Goal: Task Accomplishment & Management: Use online tool/utility

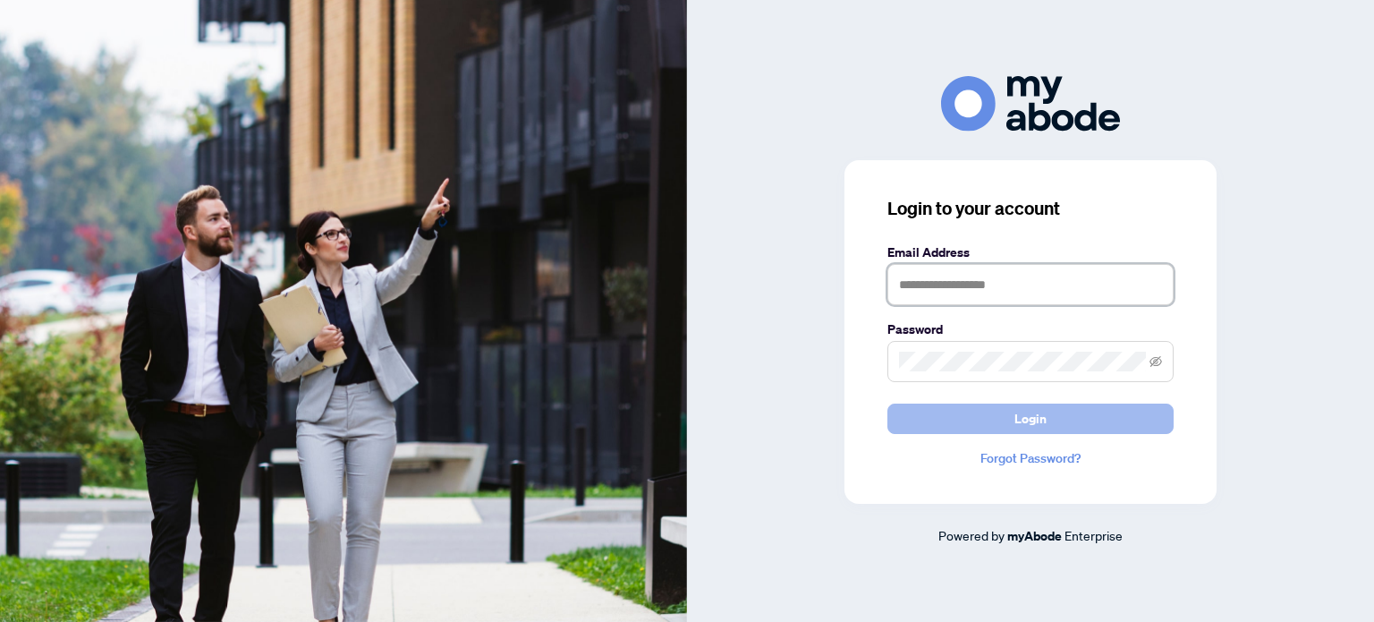
type input "**********"
click at [1027, 418] on span "Login" at bounding box center [1031, 418] width 32 height 29
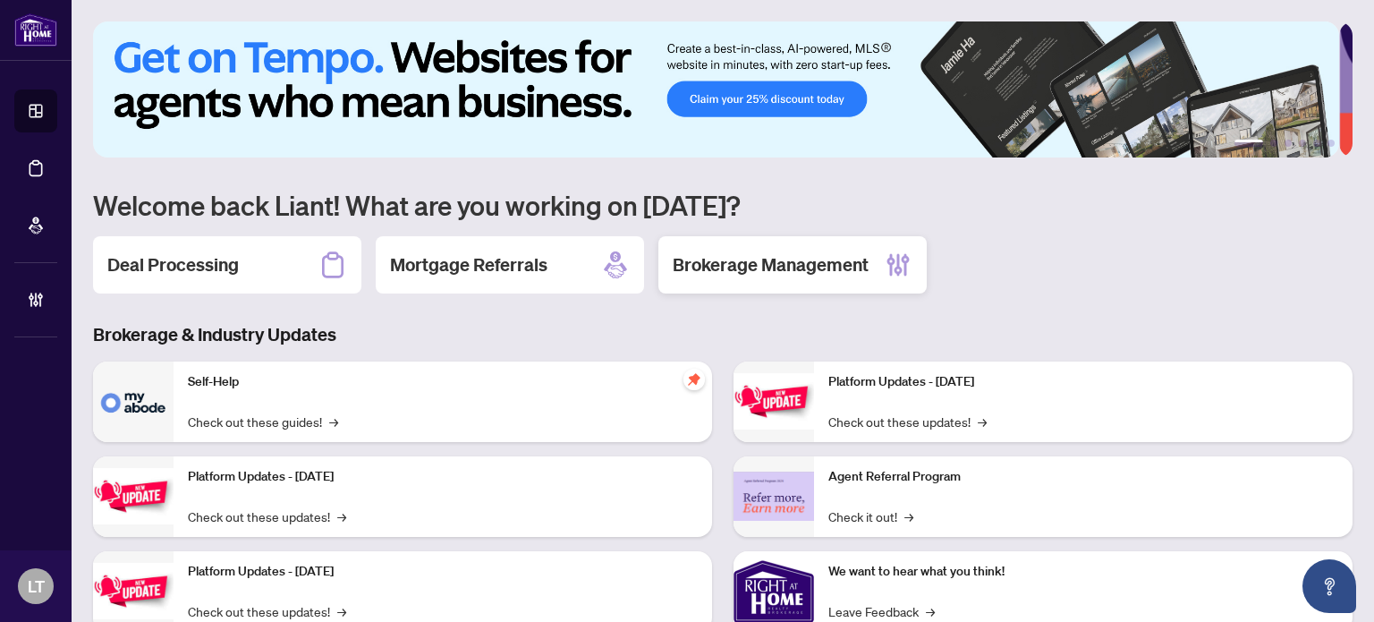
click at [793, 266] on h2 "Brokerage Management" at bounding box center [771, 264] width 196 height 25
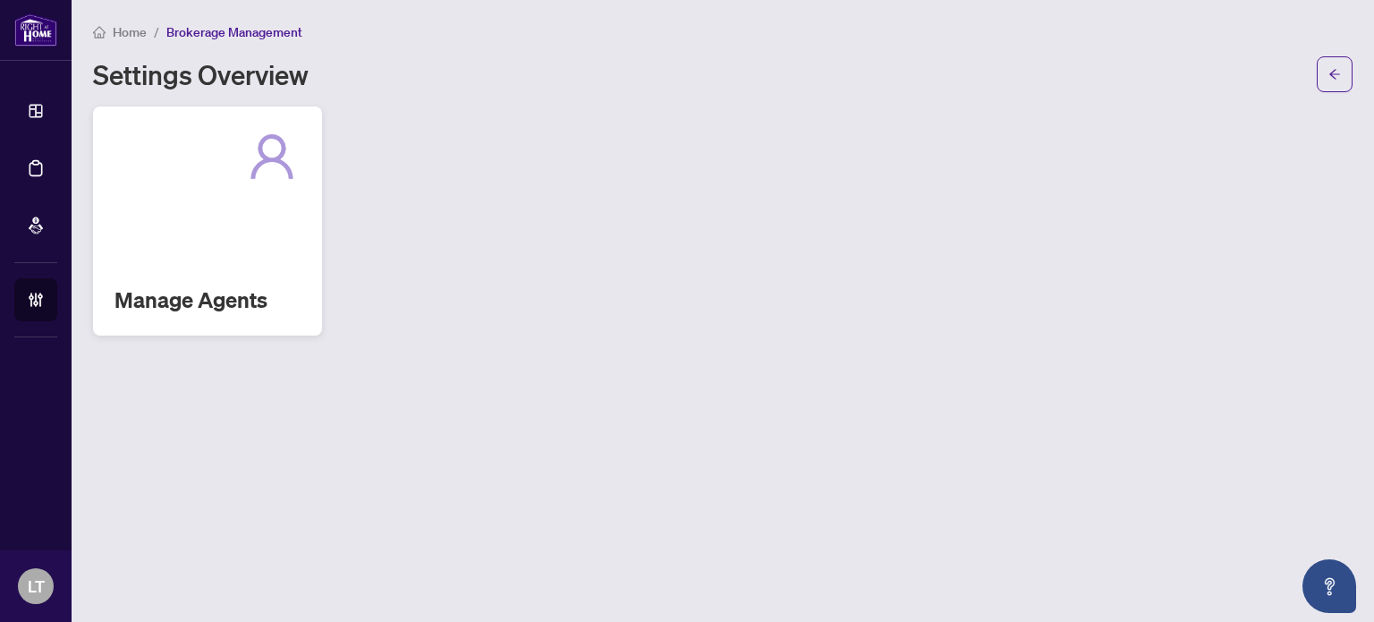
click at [190, 219] on div "Manage Agents" at bounding box center [207, 220] width 229 height 229
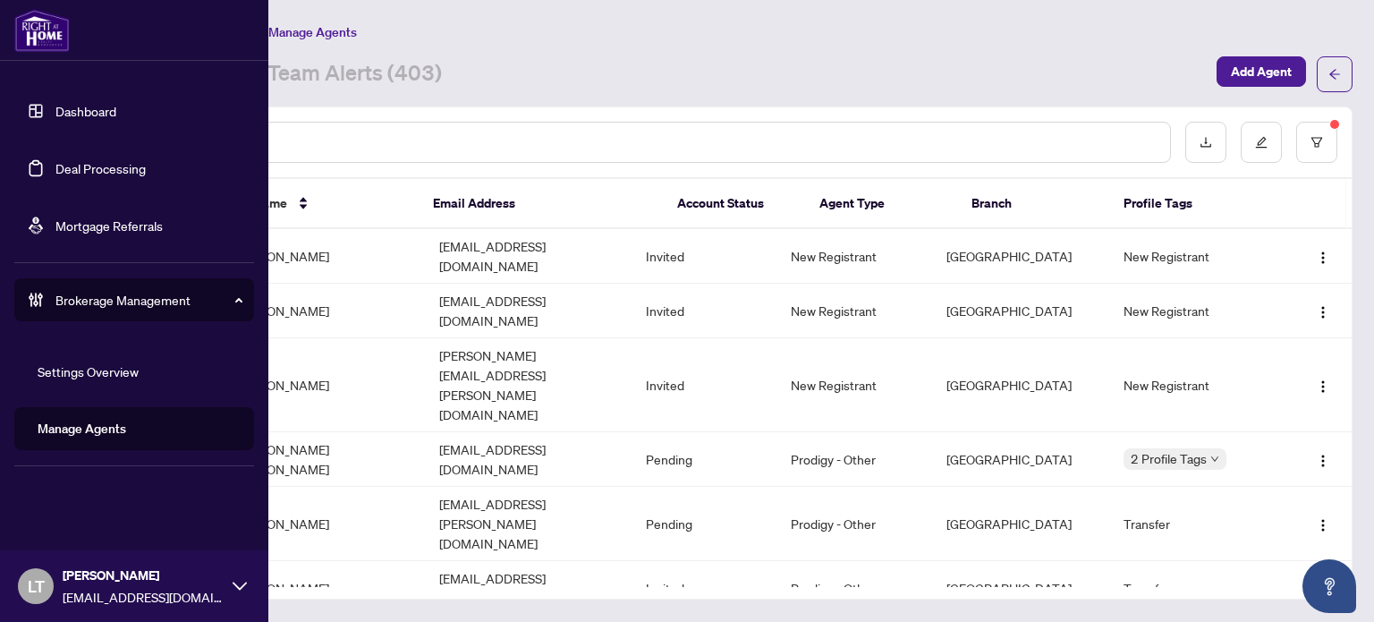
click at [72, 103] on link "Dashboard" at bounding box center [85, 111] width 61 height 16
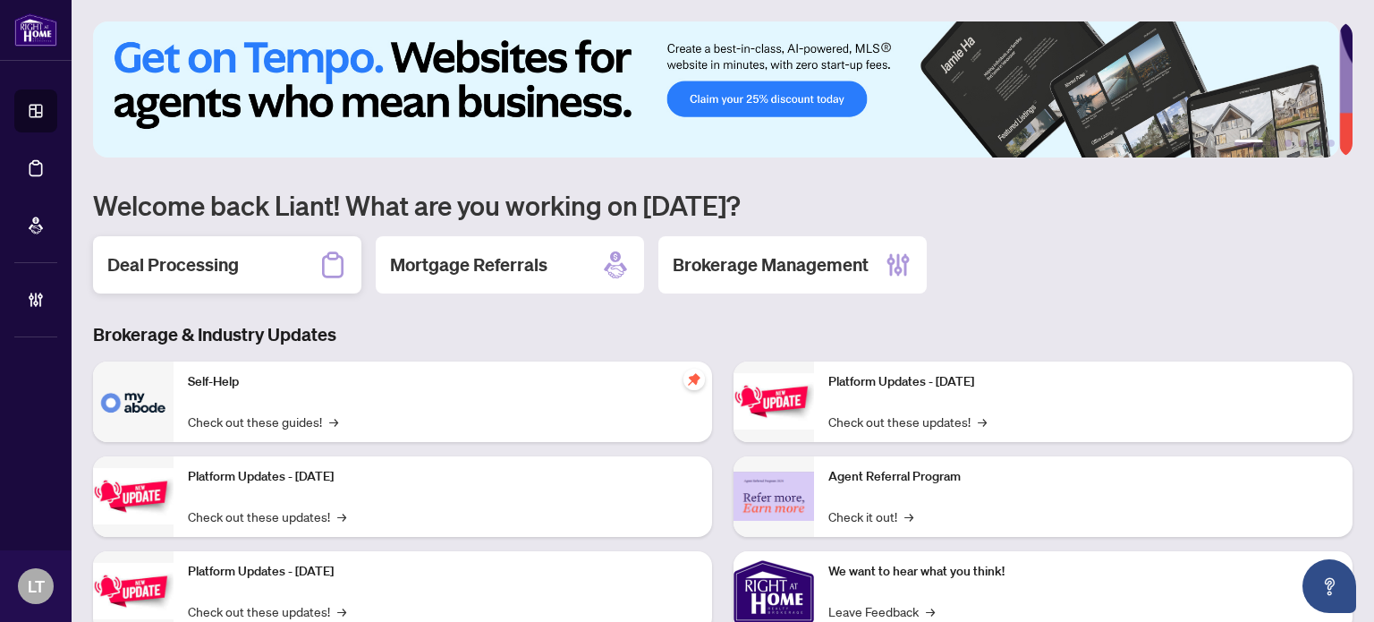
click at [279, 250] on div "Deal Processing" at bounding box center [227, 264] width 268 height 57
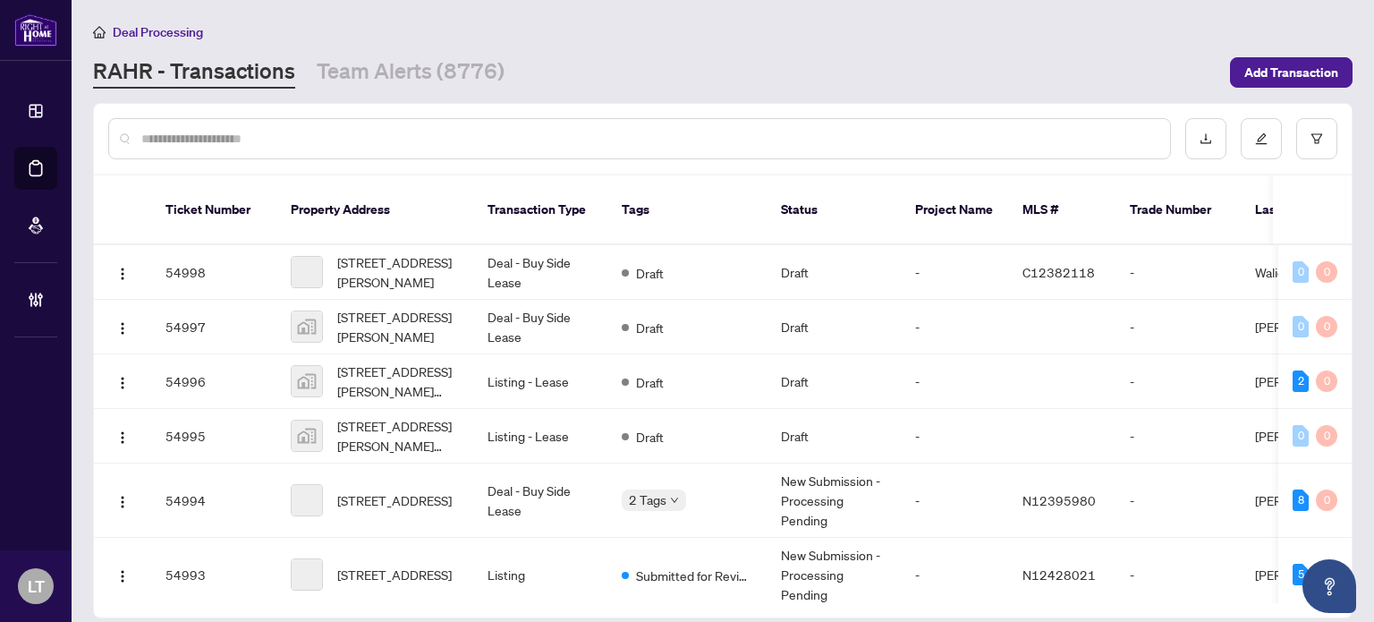
click at [433, 143] on input "text" at bounding box center [648, 139] width 1015 height 20
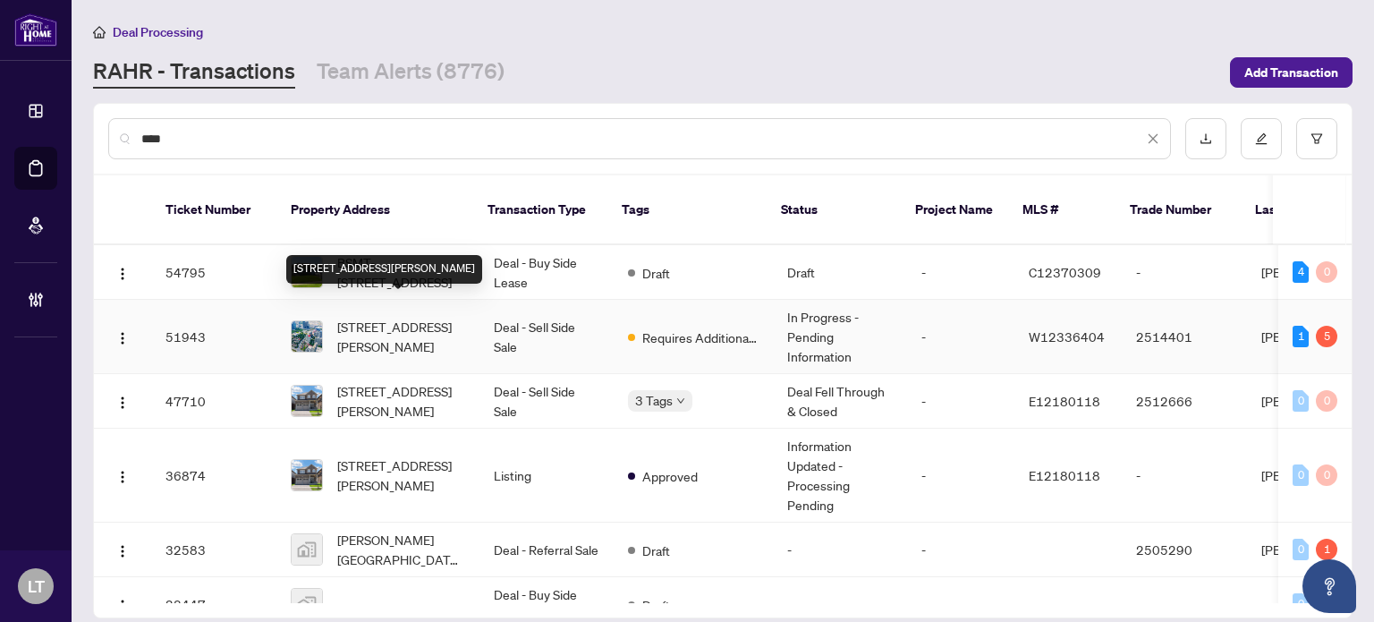
type input "****"
click at [407, 323] on span "[STREET_ADDRESS][PERSON_NAME]" at bounding box center [401, 336] width 128 height 39
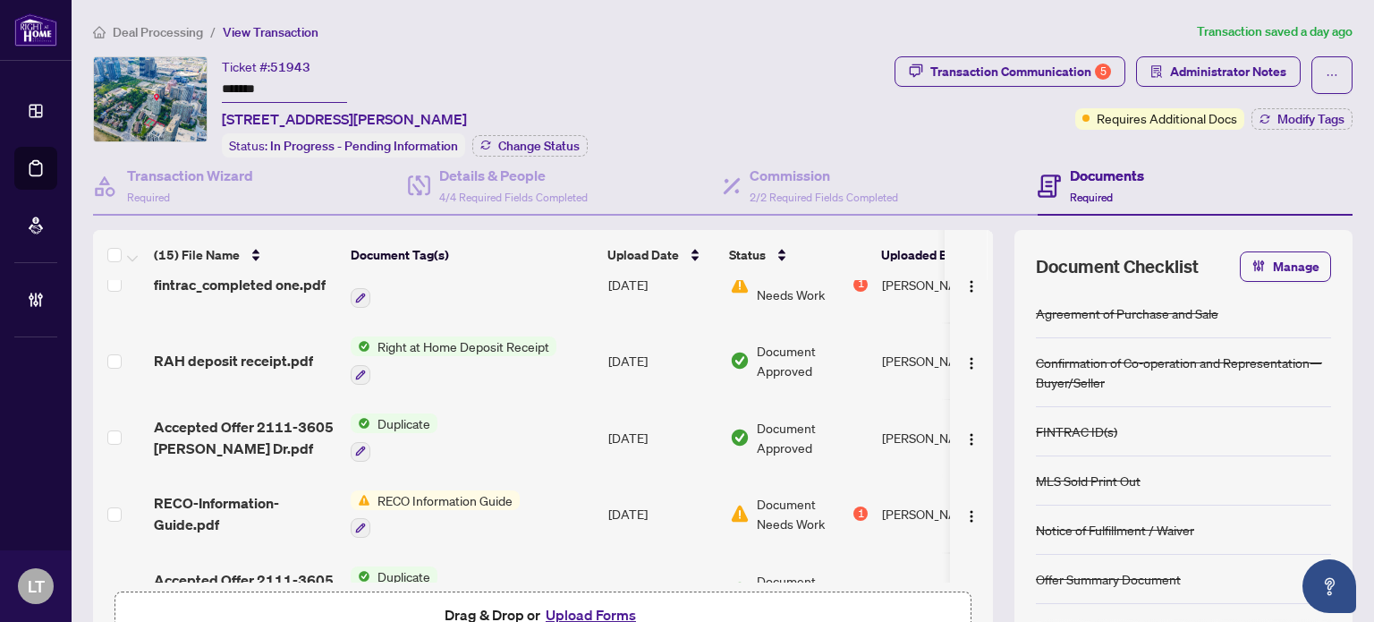
scroll to position [667, 0]
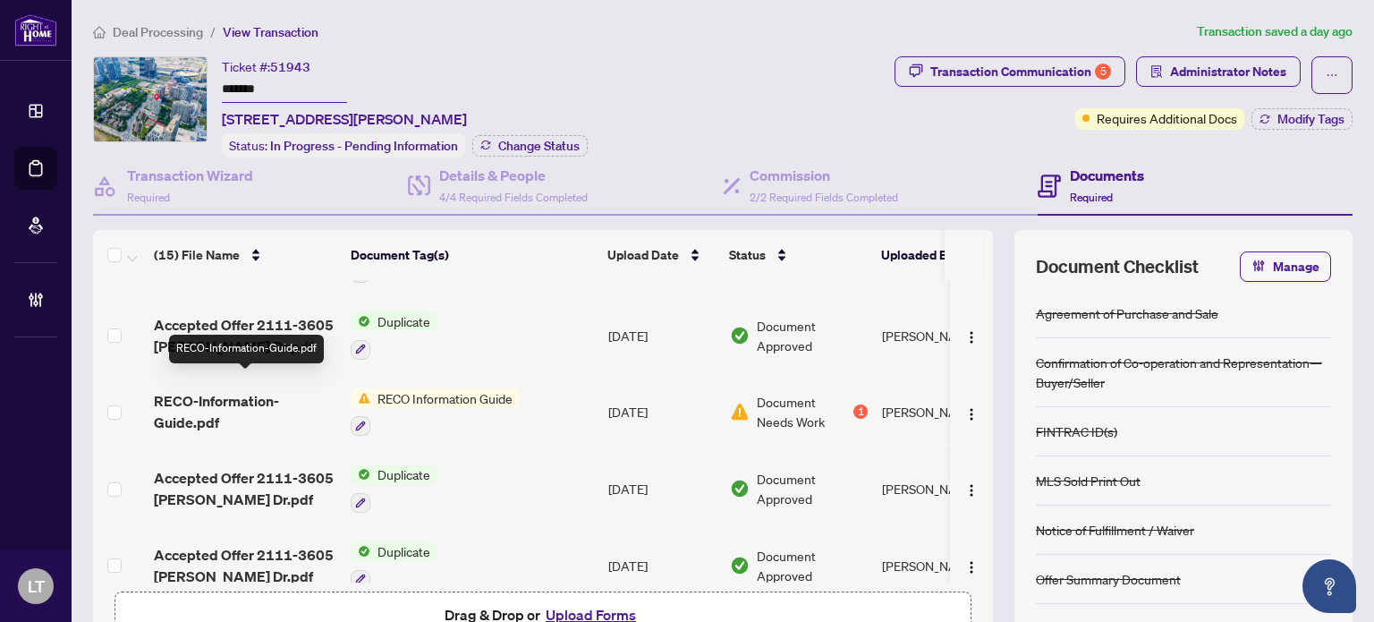
click at [255, 390] on span "RECO-Information-Guide.pdf" at bounding box center [245, 411] width 183 height 43
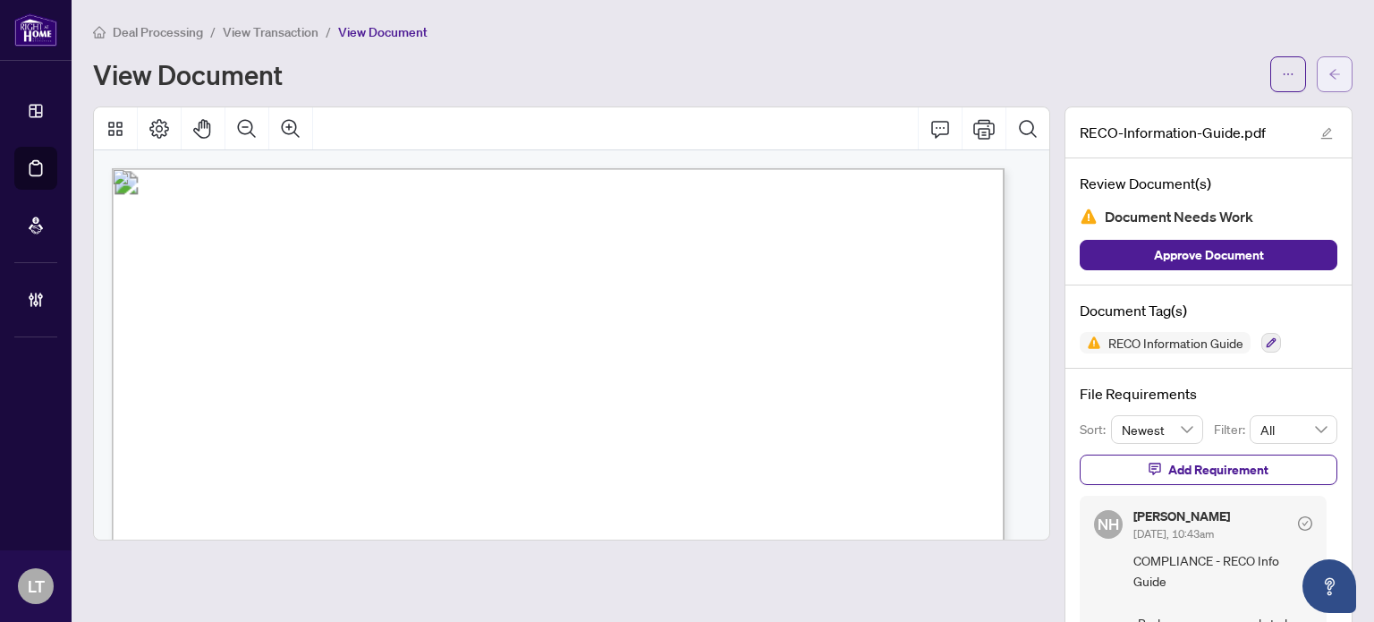
click at [1329, 73] on icon "arrow-left" at bounding box center [1334, 74] width 11 height 10
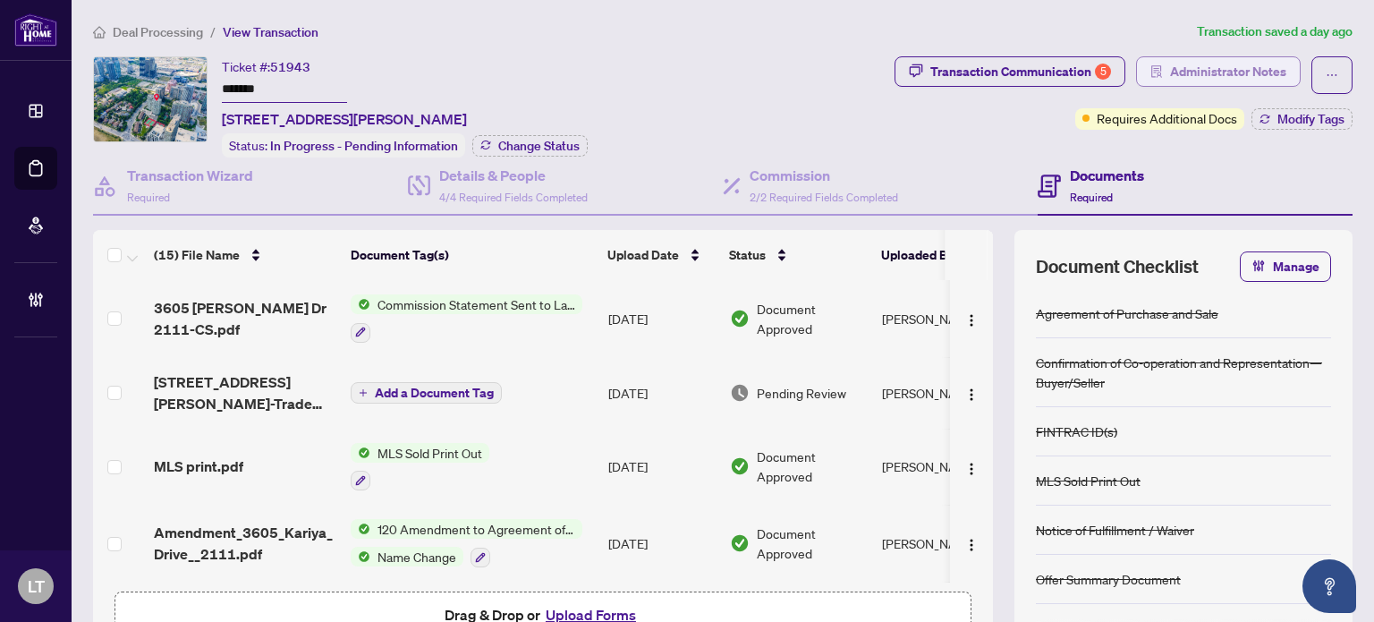
click at [1192, 58] on span "Administrator Notes" at bounding box center [1228, 71] width 116 height 29
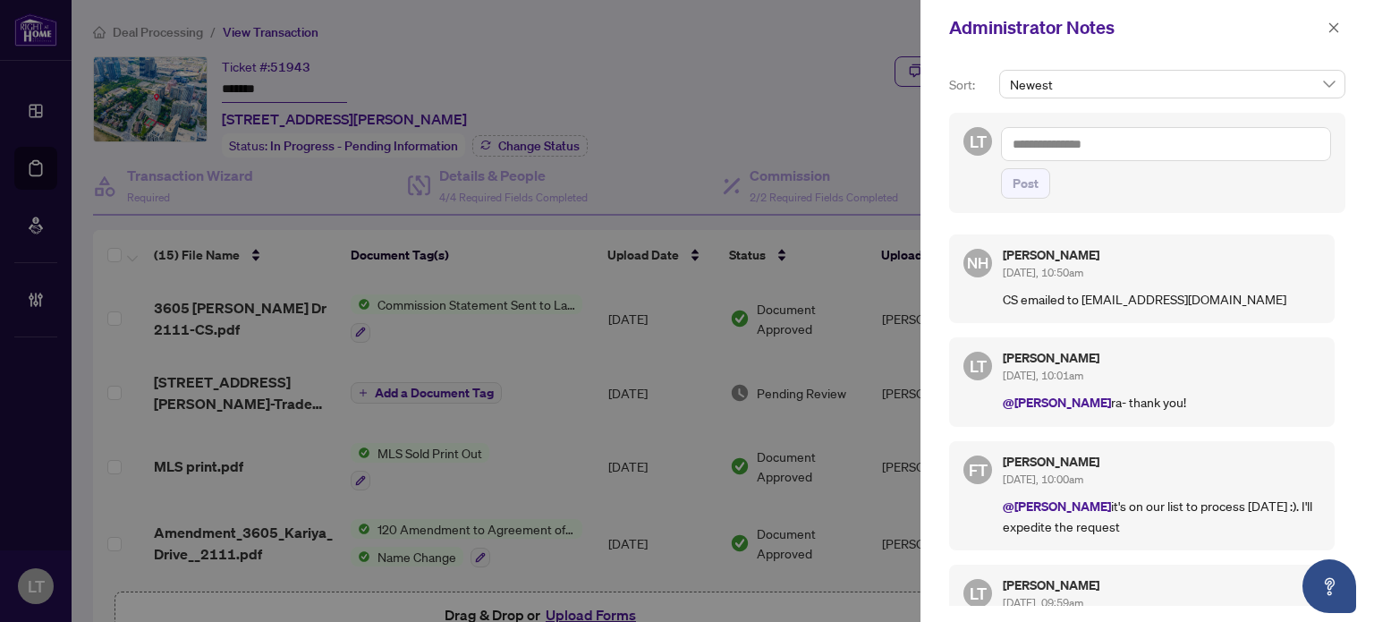
click at [581, 296] on div at bounding box center [687, 311] width 1374 height 622
click at [1327, 31] on button "button" at bounding box center [1333, 27] width 23 height 21
